Goal: Task Accomplishment & Management: Manage account settings

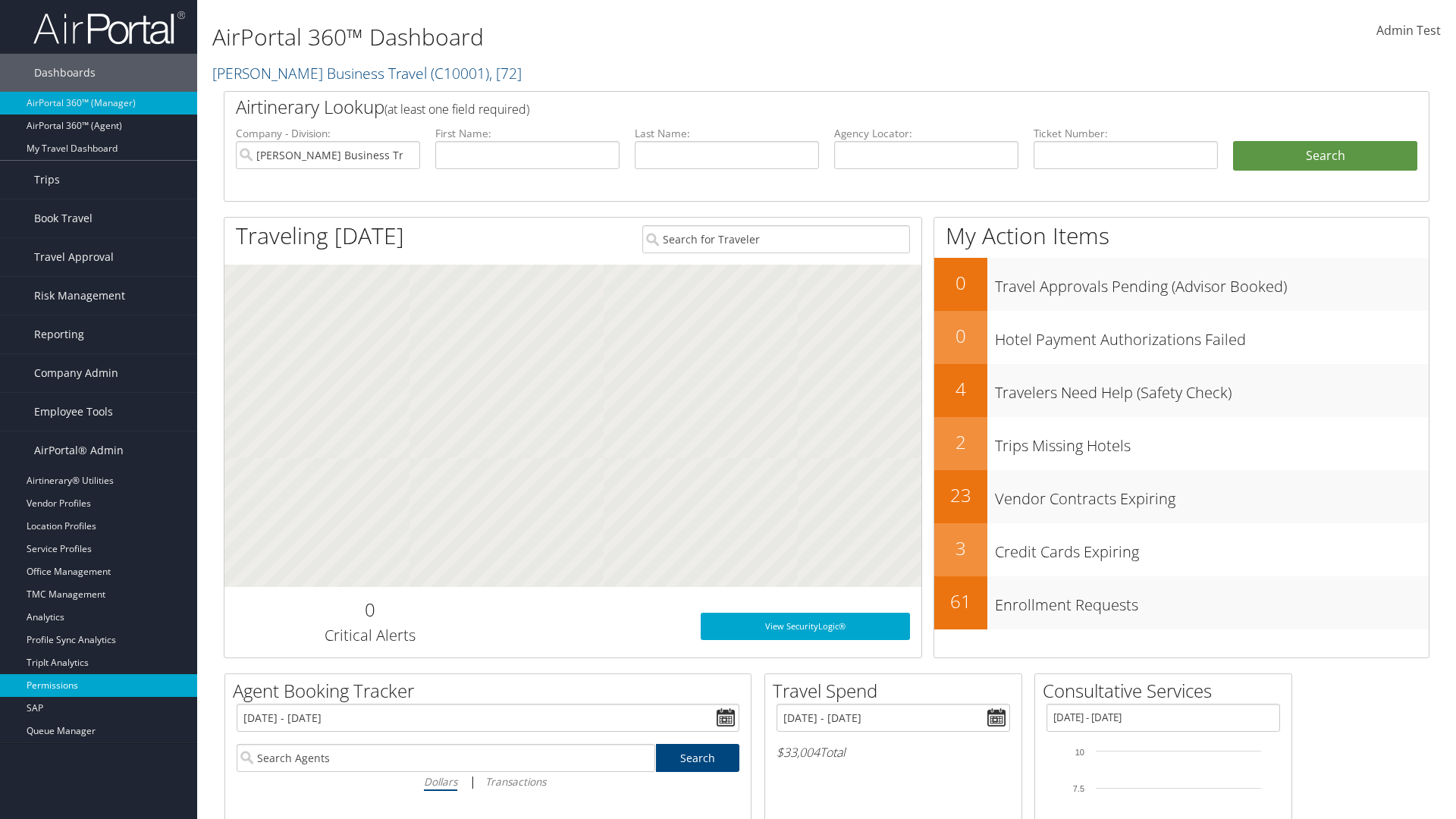
click at [99, 686] on link "Permissions" at bounding box center [99, 686] width 197 height 23
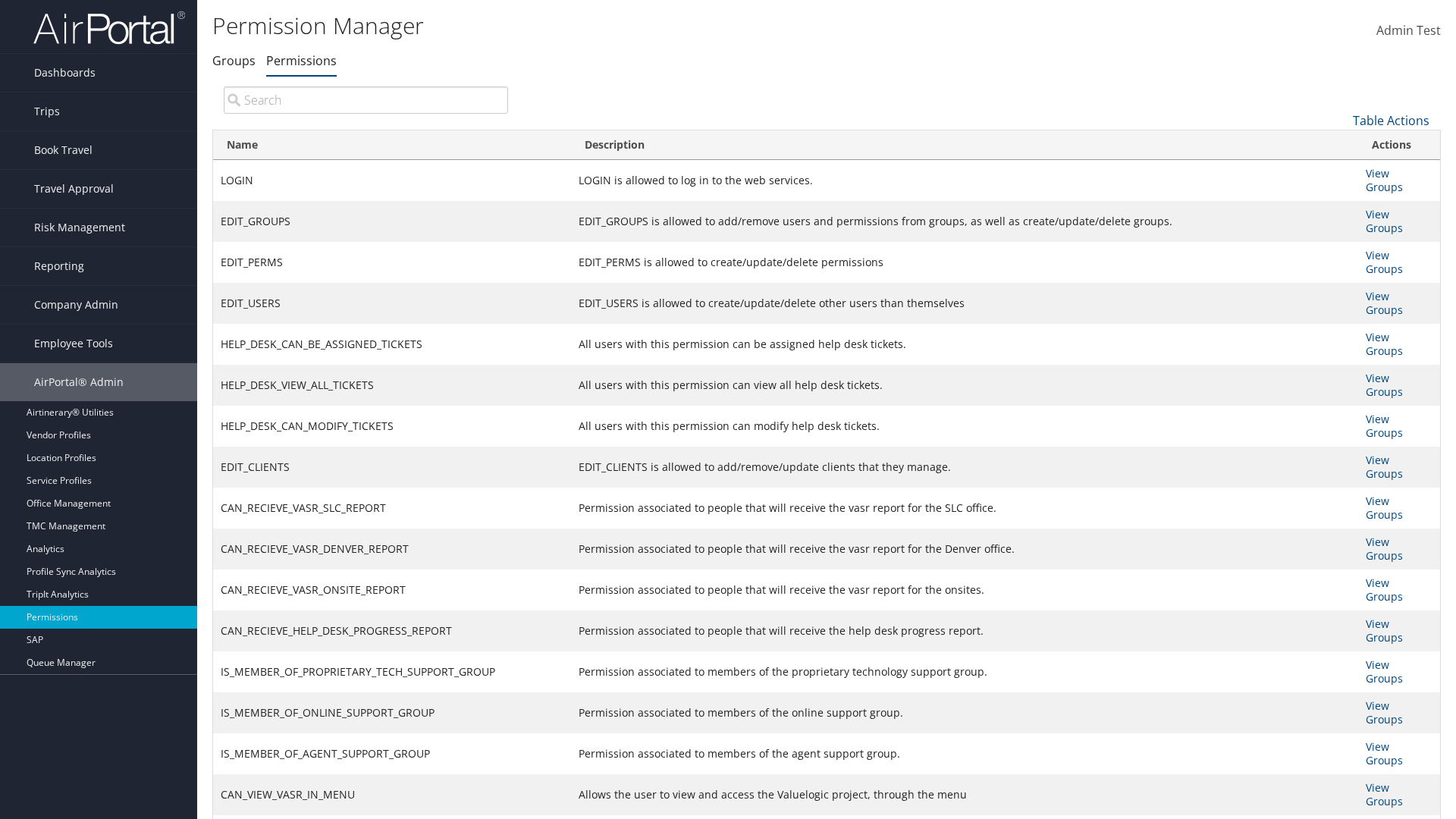
click at [1391, 120] on link "Table Actions" at bounding box center [1391, 121] width 77 height 17
click at [1340, 144] on link "New Record" at bounding box center [1341, 144] width 200 height 26
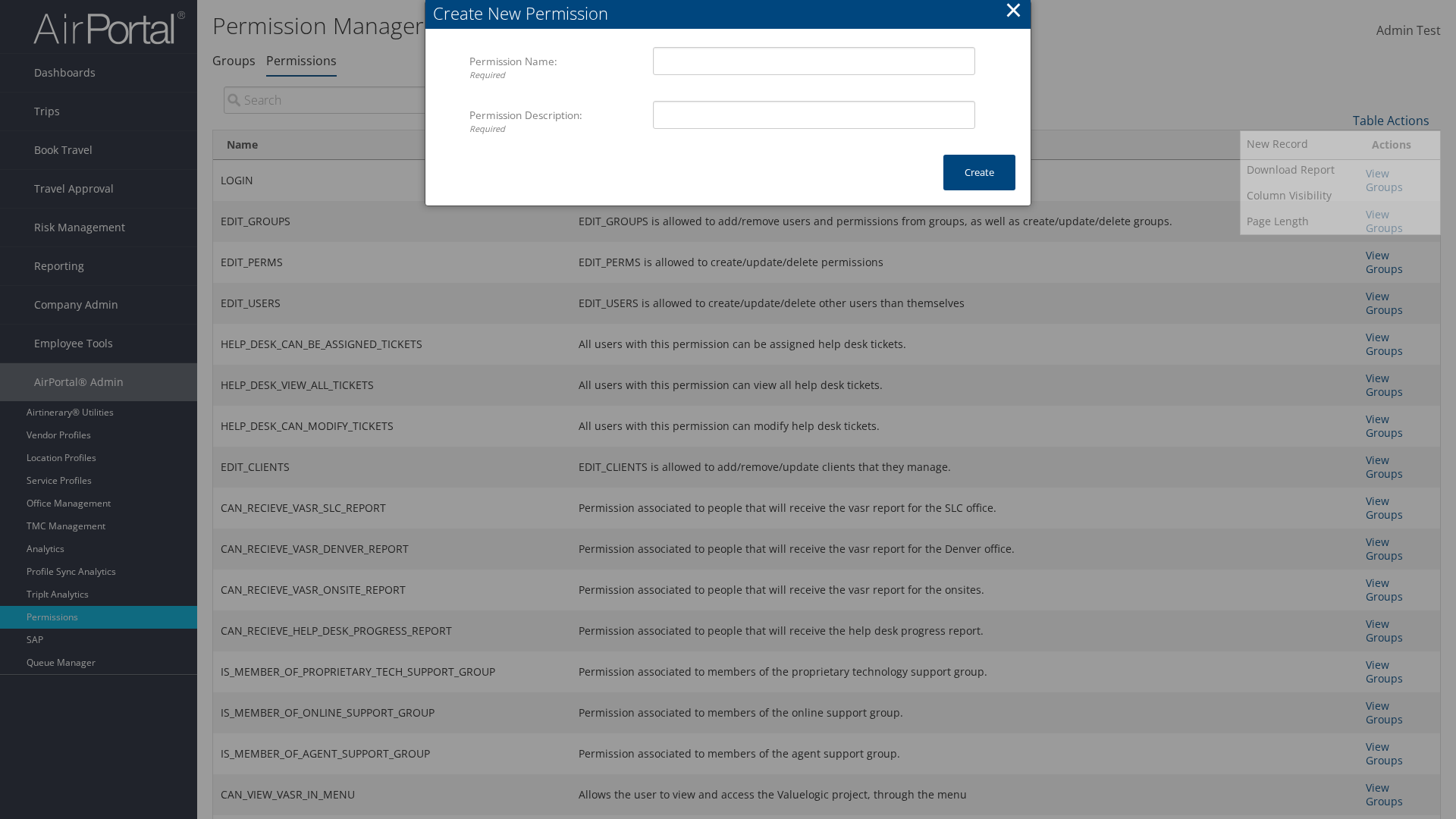
click at [1013, 12] on button "×" at bounding box center [1013, 10] width 17 height 30
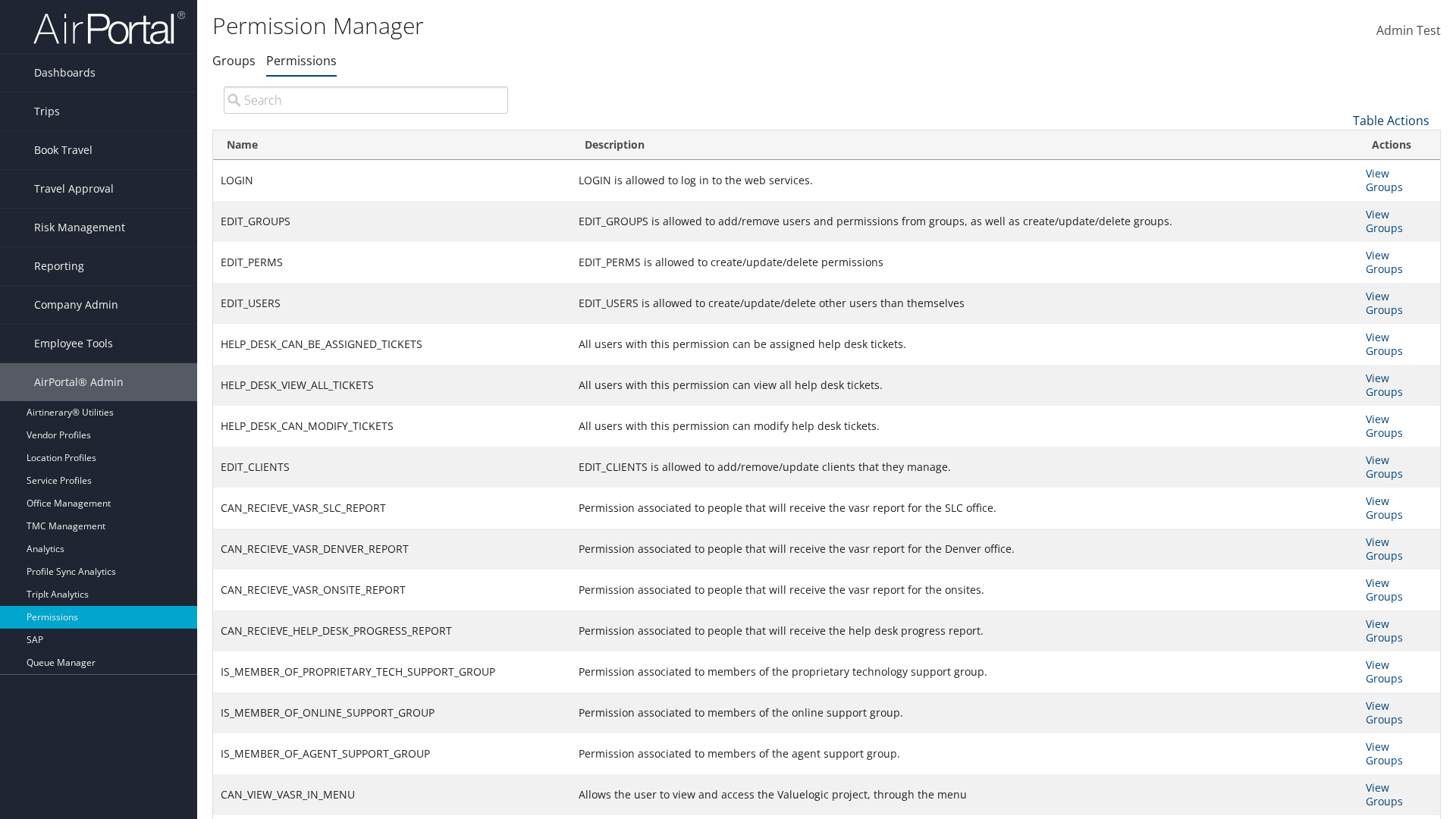
click at [1391, 120] on link "Table Actions" at bounding box center [1391, 121] width 77 height 17
click at [1340, 145] on link "Name" at bounding box center [1341, 146] width 200 height 26
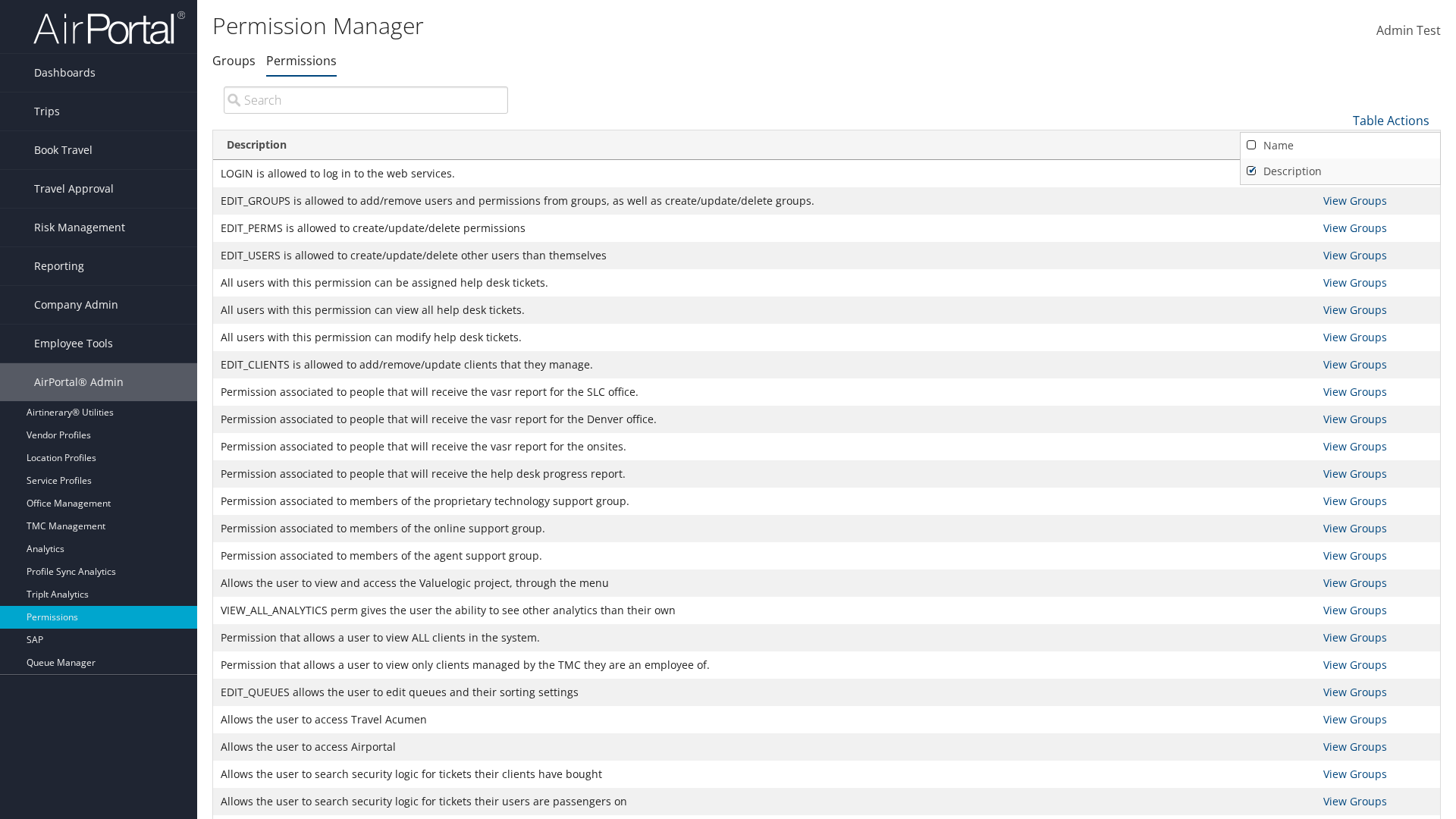
click at [1340, 171] on link "Description" at bounding box center [1341, 172] width 200 height 26
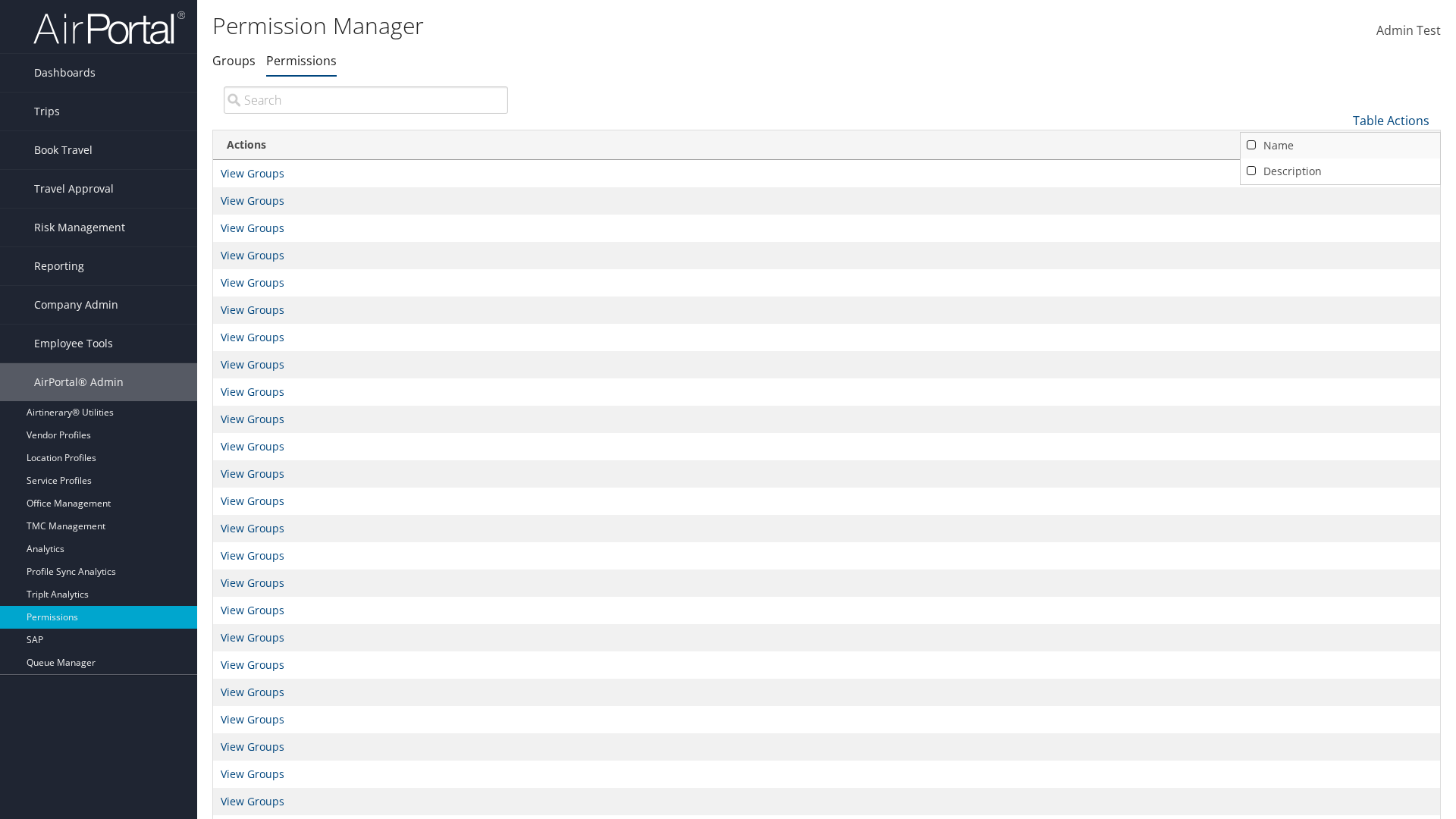
click at [1340, 145] on link "Name" at bounding box center [1341, 146] width 200 height 26
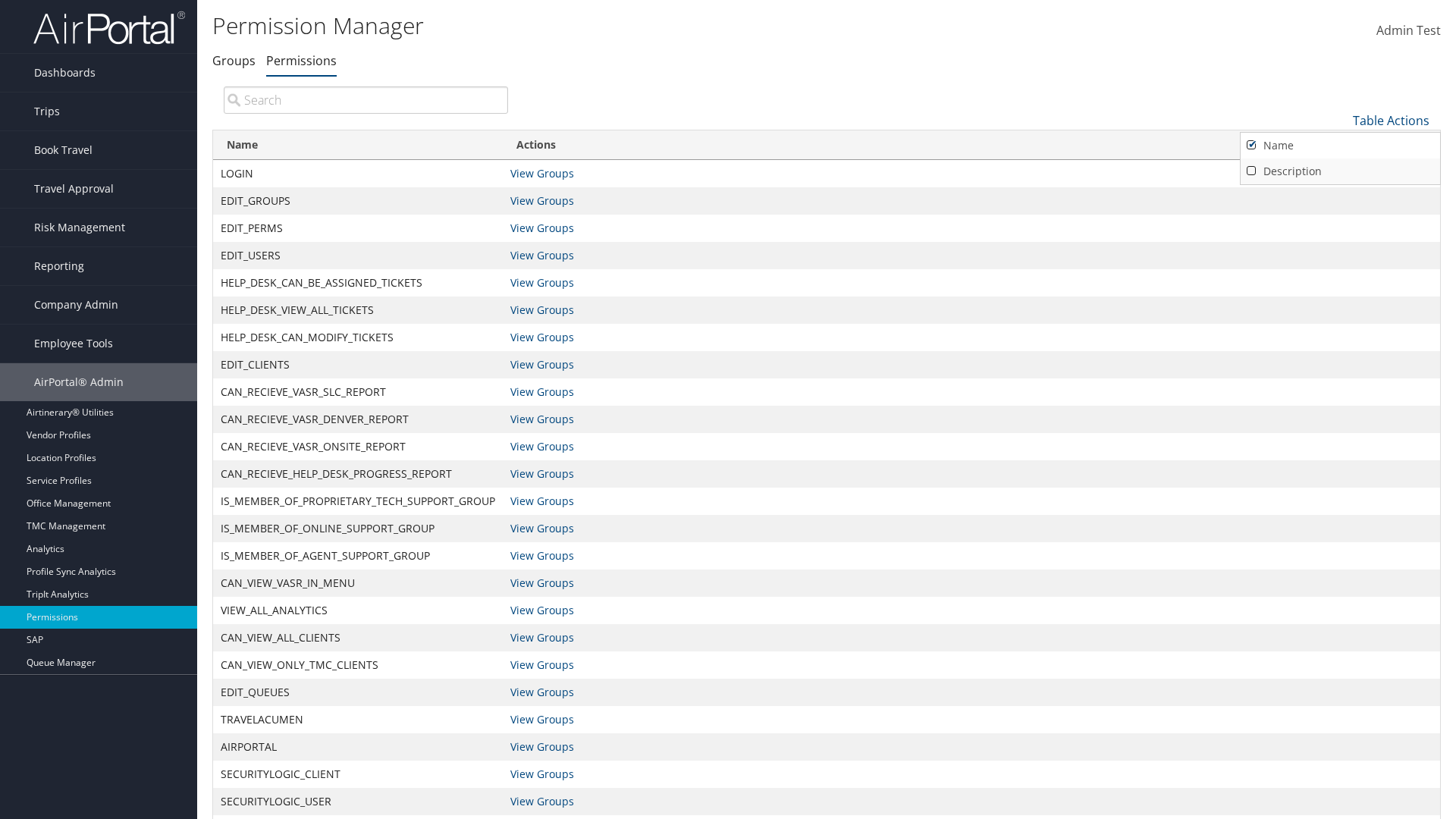
click at [1340, 171] on link "Description" at bounding box center [1341, 172] width 200 height 26
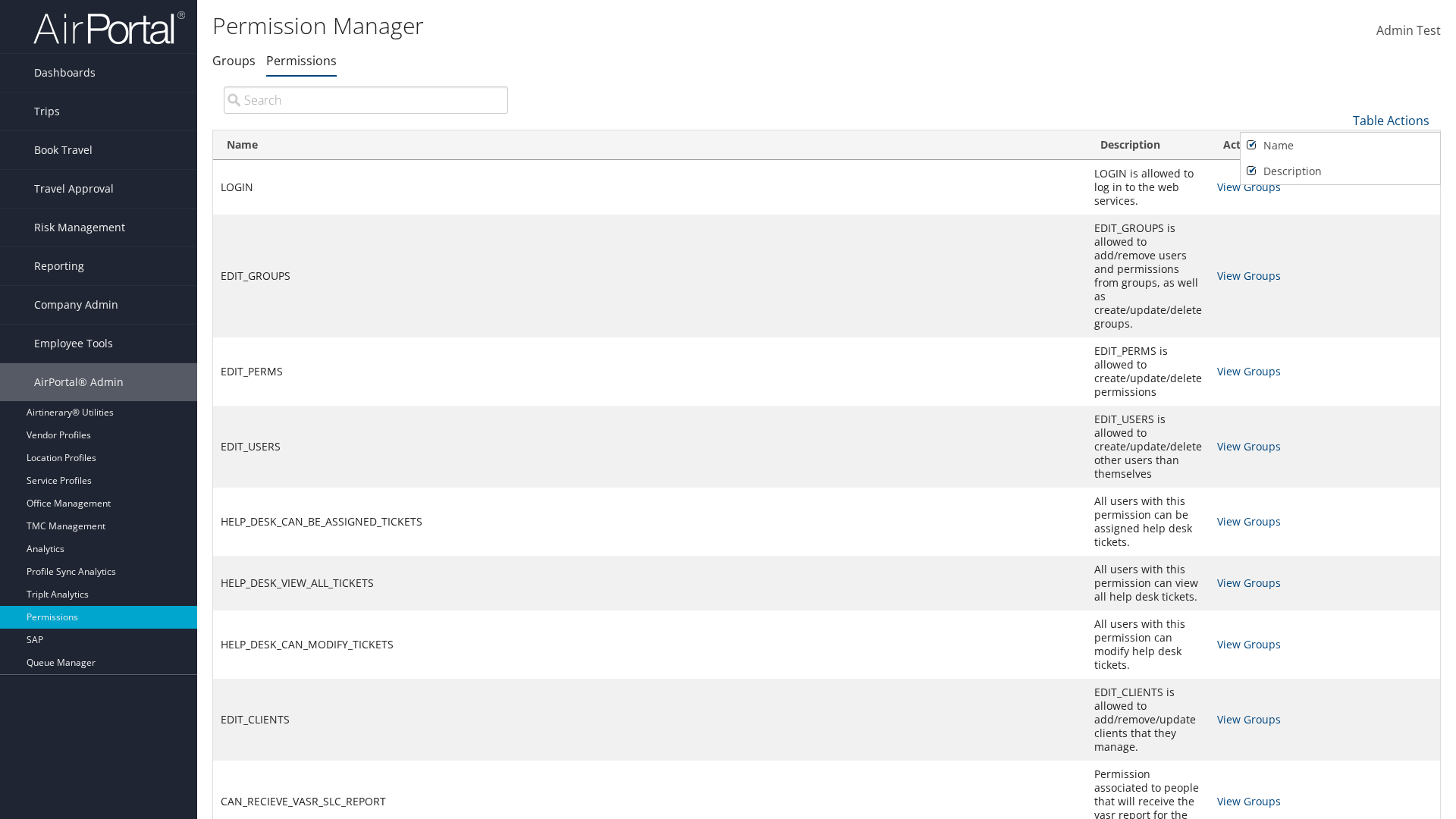
click at [728, 410] on div at bounding box center [728, 410] width 1456 height 819
click at [1391, 120] on link "Table Actions" at bounding box center [1391, 121] width 77 height 17
click at [1340, 221] on link "Page Length" at bounding box center [1341, 222] width 200 height 26
click at [1340, 171] on link "25" at bounding box center [1341, 172] width 200 height 26
click at [1391, 120] on link "Table Actions" at bounding box center [1391, 121] width 77 height 17
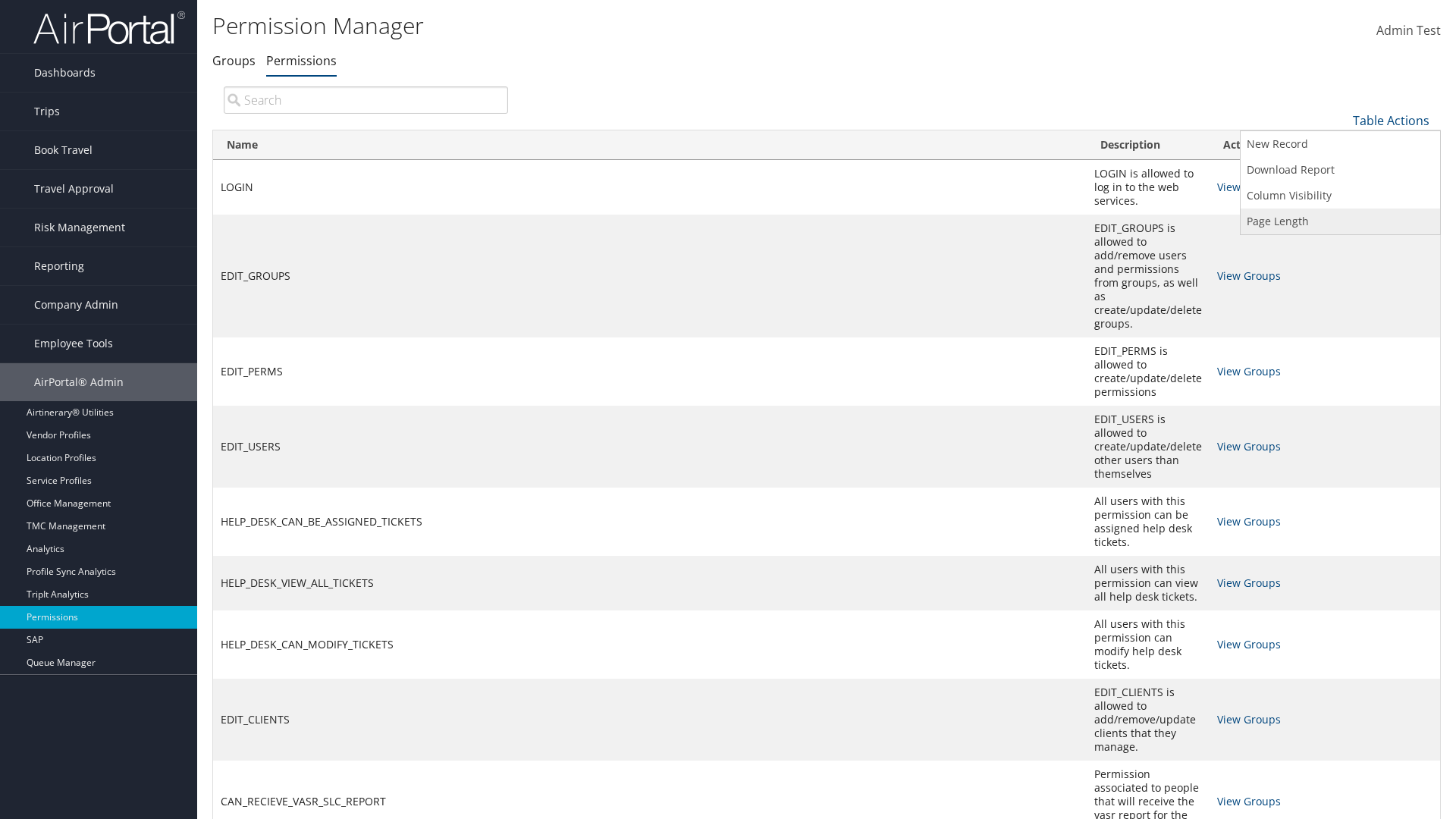
click at [1340, 221] on link "Page Length" at bounding box center [1341, 222] width 200 height 26
click at [1391, 120] on link "Table Actions" at bounding box center [1391, 121] width 77 height 17
click at [1340, 221] on link "Page Length" at bounding box center [1341, 222] width 200 height 26
